Goal: Information Seeking & Learning: Learn about a topic

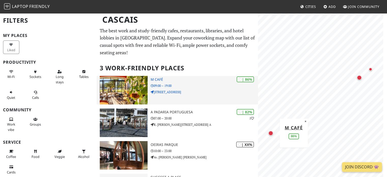
scroll to position [22, 0]
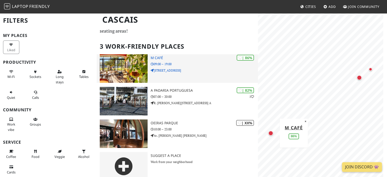
click at [115, 64] on img at bounding box center [124, 68] width 48 height 28
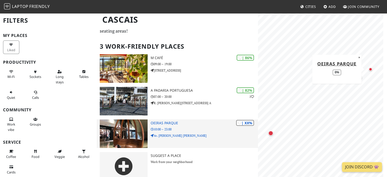
scroll to position [0, 0]
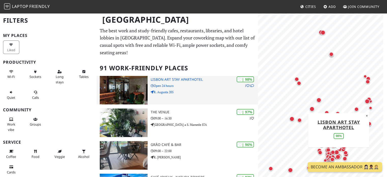
click at [166, 77] on h3 "Lisbon Art Stay Aparthotel" at bounding box center [205, 79] width 108 height 4
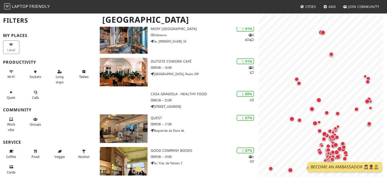
scroll to position [214, 0]
